Goal: Find specific page/section: Find specific page/section

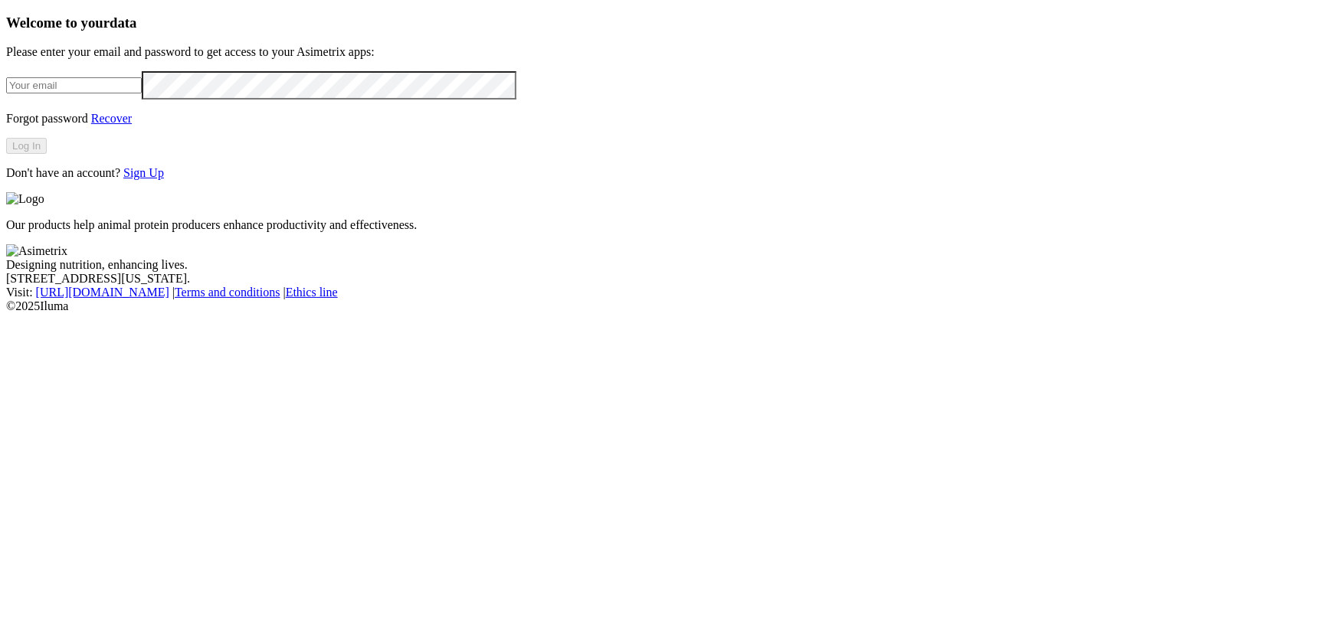
type input "[PERSON_NAME][EMAIL_ADDRESS][DOMAIN_NAME]"
click at [47, 154] on button "Log In" at bounding box center [26, 146] width 41 height 16
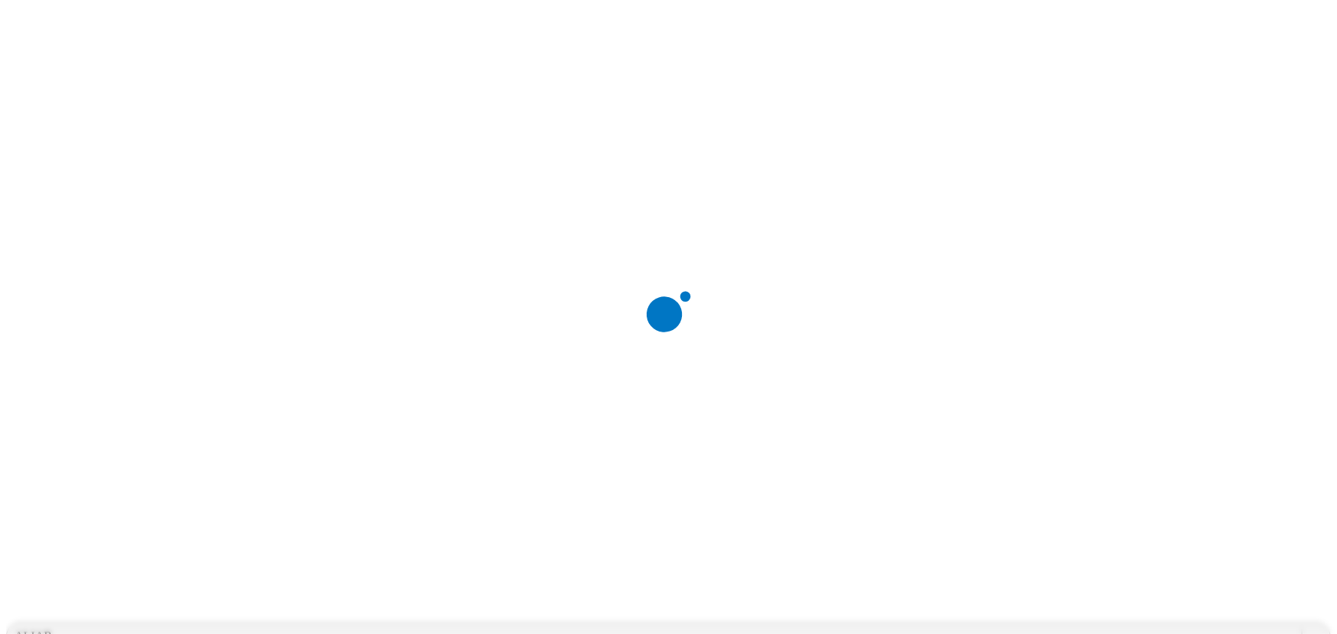
click at [984, 26] on div at bounding box center [674, 317] width 1337 height 634
click at [1003, 625] on div "ALIAR" at bounding box center [654, 636] width 1295 height 23
